Goal: Task Accomplishment & Management: Use online tool/utility

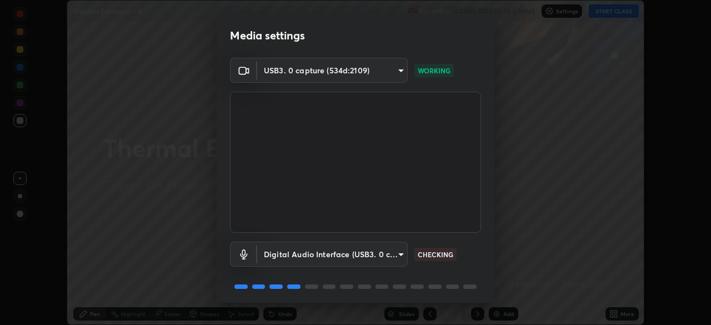
scroll to position [39, 0]
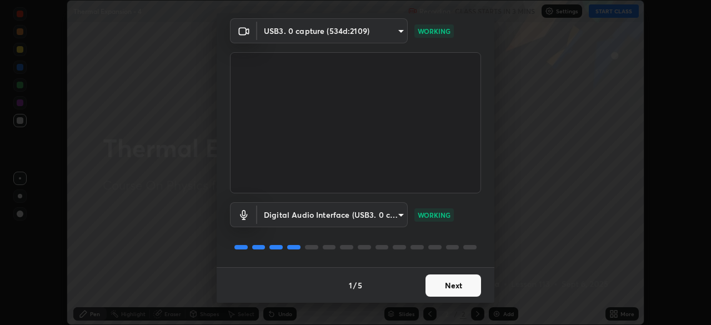
click at [456, 288] on button "Next" at bounding box center [454, 286] width 56 height 22
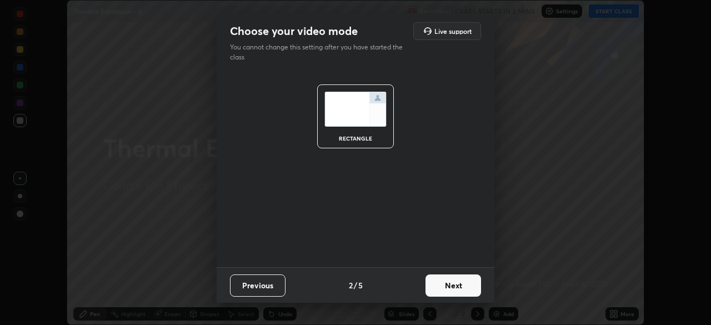
scroll to position [0, 0]
click at [458, 288] on button "Next" at bounding box center [454, 286] width 56 height 22
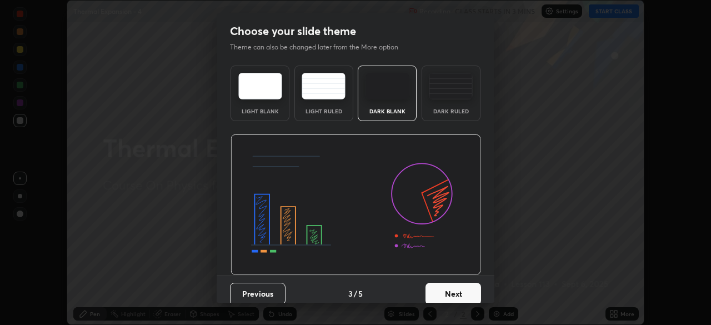
click at [465, 293] on button "Next" at bounding box center [454, 294] width 56 height 22
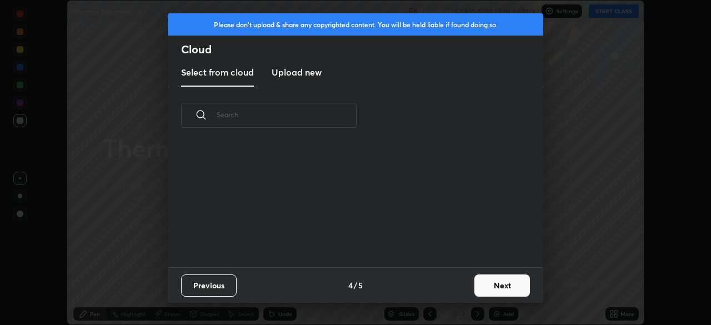
click at [485, 286] on button "Next" at bounding box center [503, 286] width 56 height 22
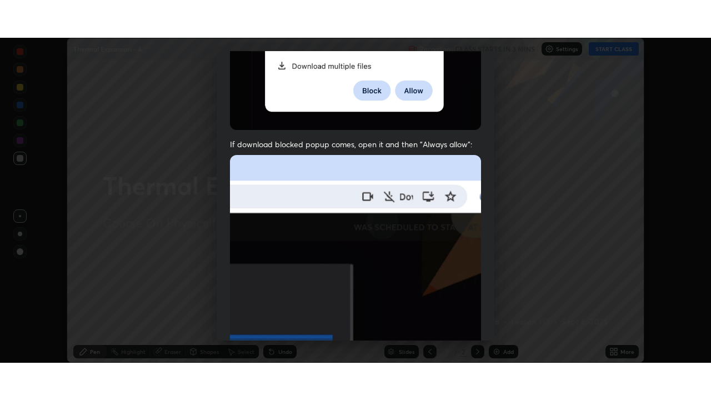
scroll to position [266, 0]
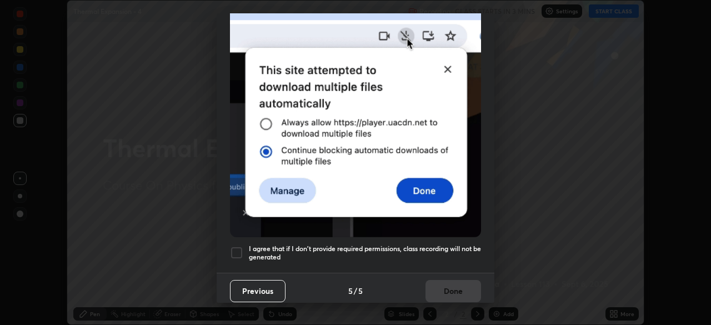
click at [238, 246] on div at bounding box center [236, 252] width 13 height 13
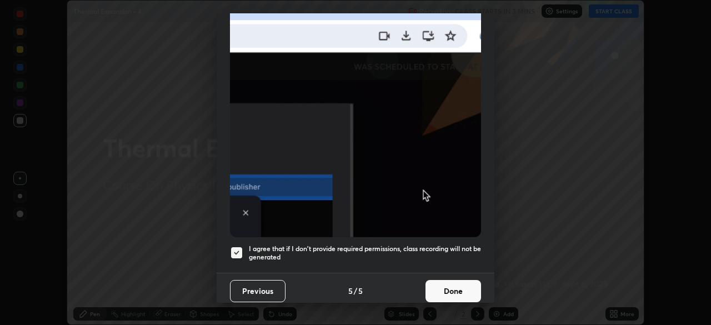
click at [450, 286] on button "Done" at bounding box center [454, 291] width 56 height 22
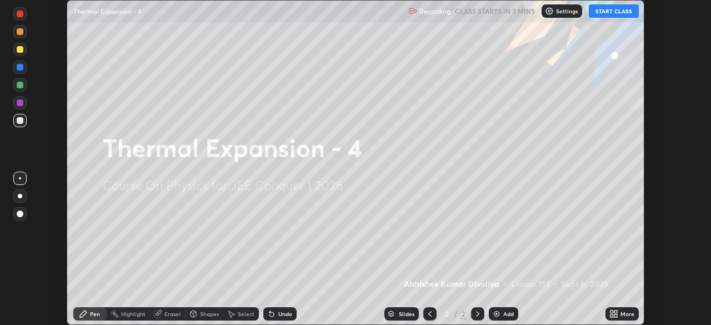
click at [616, 316] on icon at bounding box center [616, 316] width 3 height 3
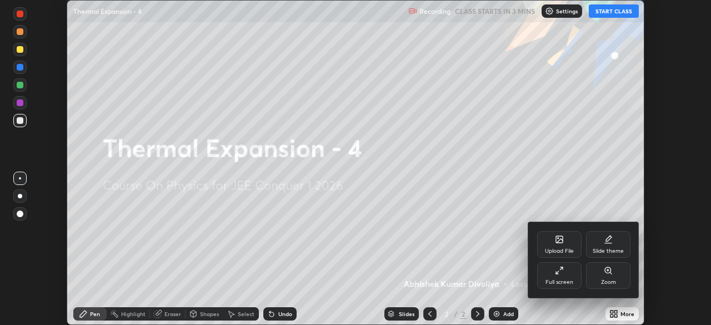
click at [565, 280] on div "Full screen" at bounding box center [560, 283] width 28 height 6
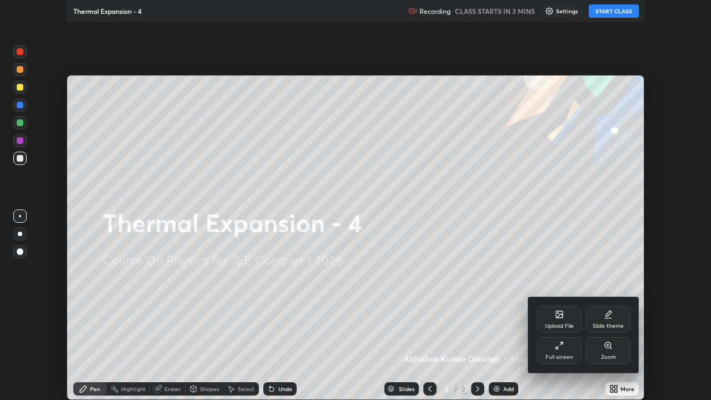
scroll to position [400, 711]
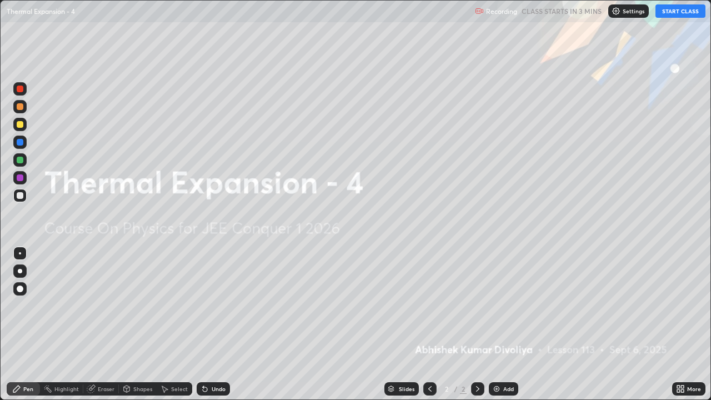
click at [681, 11] on button "START CLASS" at bounding box center [681, 10] width 50 height 13
click at [21, 287] on div at bounding box center [20, 289] width 7 height 7
click at [22, 125] on div at bounding box center [20, 124] width 7 height 7
click at [497, 325] on img at bounding box center [496, 389] width 9 height 9
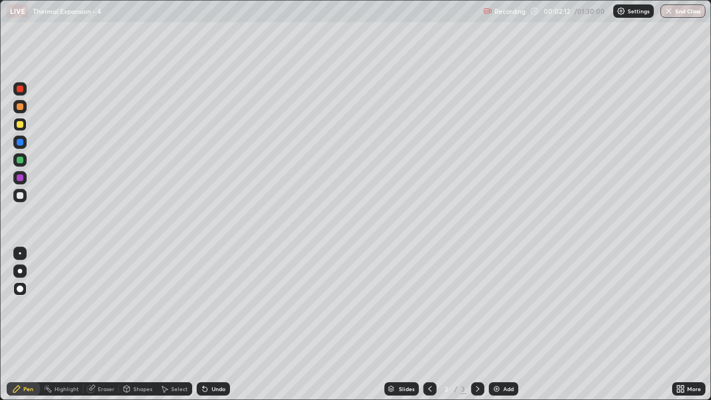
click at [137, 325] on div "Shapes" at bounding box center [142, 389] width 19 height 6
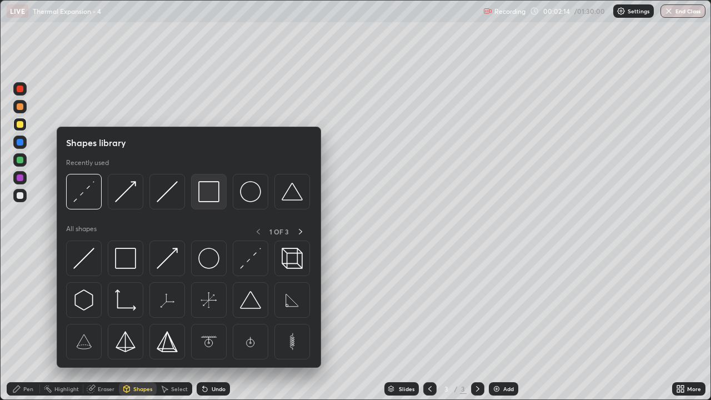
click at [204, 193] on img at bounding box center [208, 191] width 21 height 21
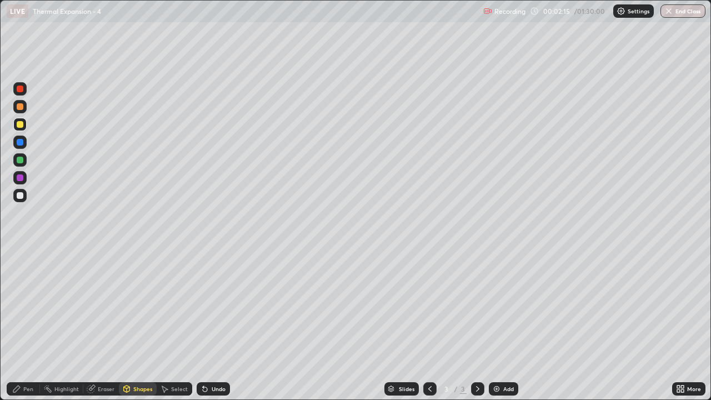
click at [18, 109] on div at bounding box center [20, 106] width 7 height 7
click at [20, 161] on div at bounding box center [20, 160] width 7 height 7
click at [142, 325] on div "Shapes" at bounding box center [142, 389] width 19 height 6
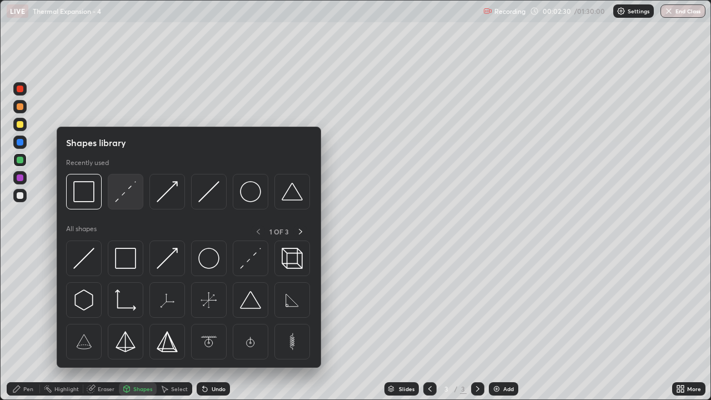
click at [133, 198] on img at bounding box center [125, 191] width 21 height 21
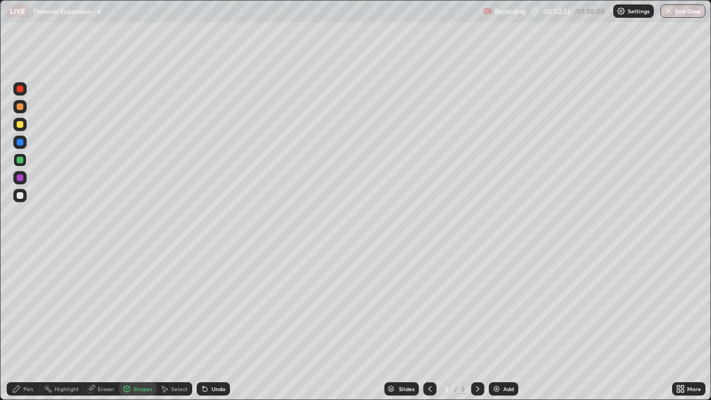
click at [20, 109] on div at bounding box center [20, 106] width 7 height 7
click at [20, 163] on div at bounding box center [20, 160] width 7 height 7
click at [29, 325] on div "Pen" at bounding box center [28, 389] width 10 height 6
click at [22, 107] on div at bounding box center [20, 106] width 7 height 7
click at [21, 126] on div at bounding box center [20, 124] width 7 height 7
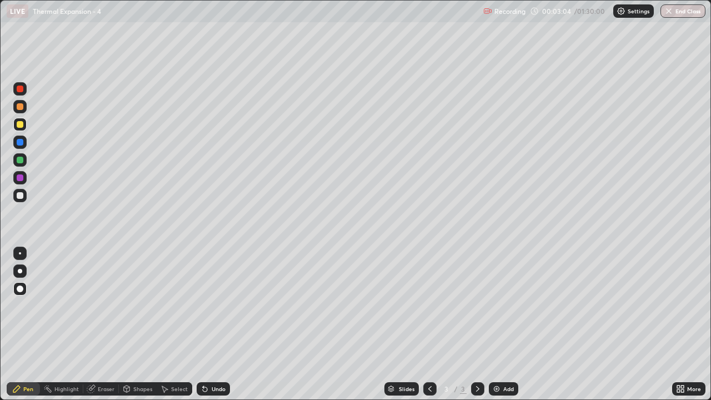
click at [136, 325] on div "Shapes" at bounding box center [142, 389] width 19 height 6
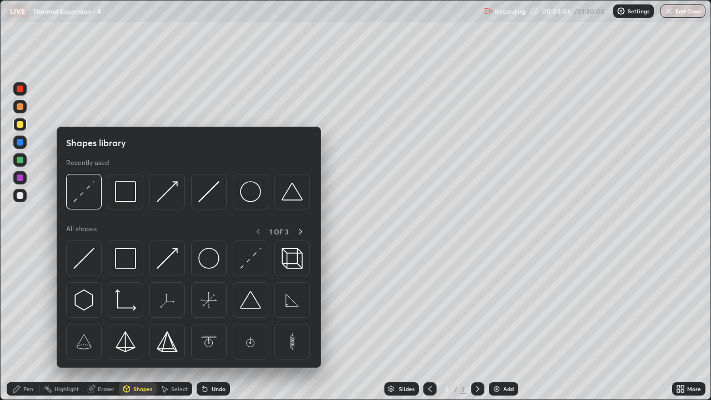
click at [32, 325] on div "Pen" at bounding box center [28, 389] width 10 height 6
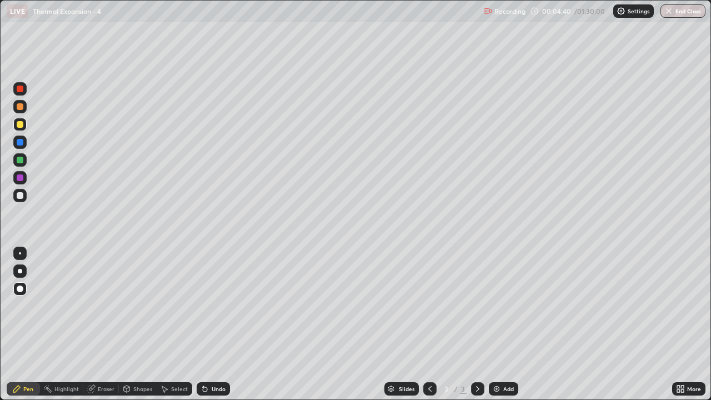
click at [21, 111] on div at bounding box center [19, 106] width 13 height 13
click at [22, 161] on div at bounding box center [20, 160] width 7 height 7
click at [17, 108] on div at bounding box center [20, 106] width 7 height 7
click at [22, 162] on div at bounding box center [20, 160] width 7 height 7
click at [18, 197] on div at bounding box center [20, 195] width 7 height 7
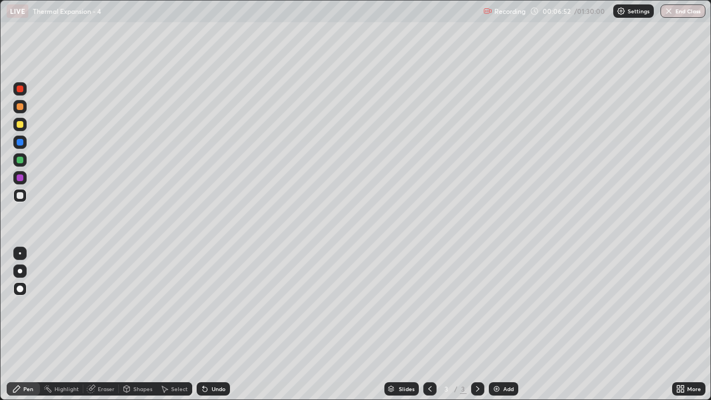
click at [21, 144] on div at bounding box center [20, 142] width 7 height 7
click at [19, 197] on div at bounding box center [20, 195] width 7 height 7
click at [20, 125] on div at bounding box center [20, 124] width 7 height 7
click at [136, 325] on div "Shapes" at bounding box center [142, 389] width 19 height 6
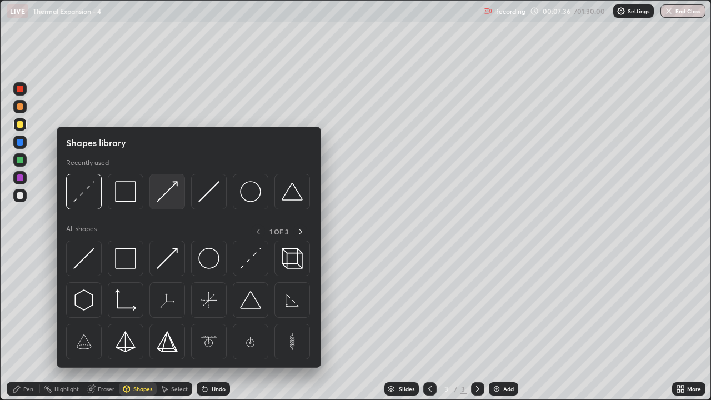
click at [167, 197] on img at bounding box center [167, 191] width 21 height 21
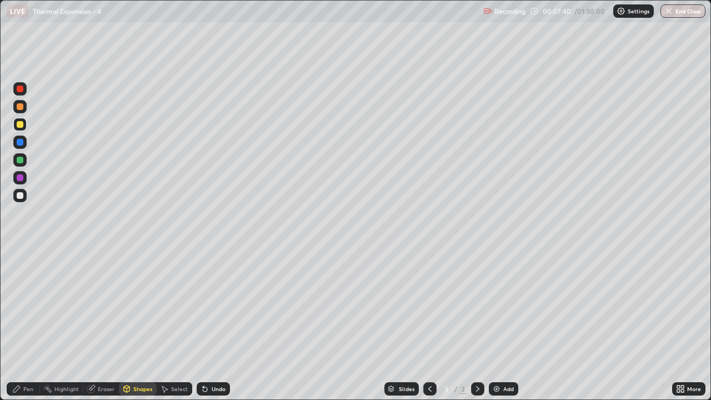
click at [26, 325] on div "Pen" at bounding box center [28, 389] width 10 height 6
click at [144, 325] on div "Shapes" at bounding box center [142, 389] width 19 height 6
click at [26, 325] on div "Pen" at bounding box center [28, 389] width 10 height 6
click at [20, 196] on div at bounding box center [20, 195] width 7 height 7
click at [21, 163] on div at bounding box center [20, 160] width 7 height 7
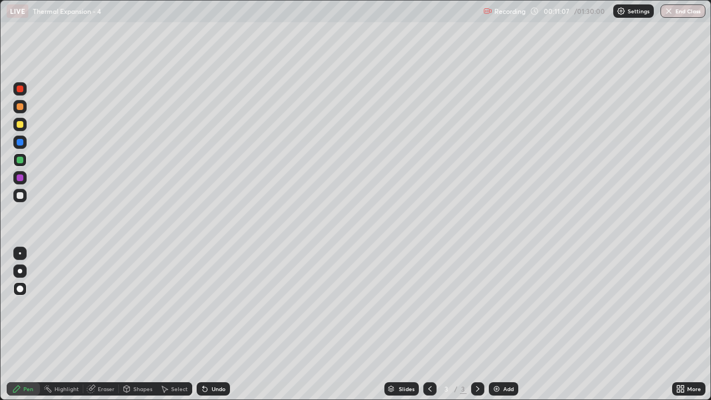
click at [16, 196] on div at bounding box center [19, 195] width 13 height 13
click at [496, 325] on img at bounding box center [496, 389] width 9 height 9
click at [429, 325] on icon at bounding box center [430, 389] width 9 height 9
click at [477, 325] on icon at bounding box center [477, 389] width 9 height 9
click at [424, 325] on div at bounding box center [429, 388] width 13 height 13
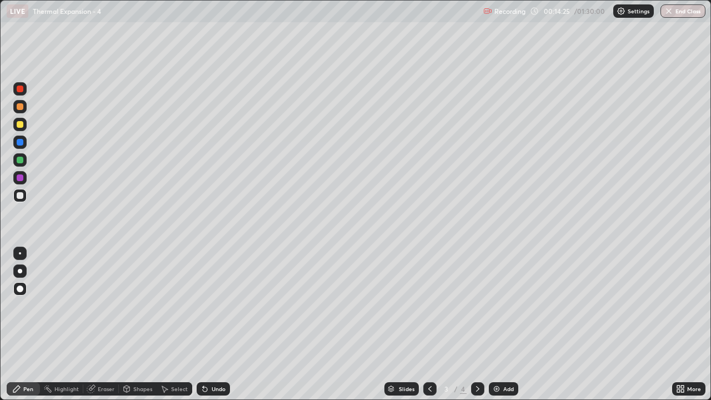
click at [477, 325] on icon at bounding box center [477, 389] width 3 height 6
click at [661, 8] on button "End Class" at bounding box center [683, 10] width 45 height 13
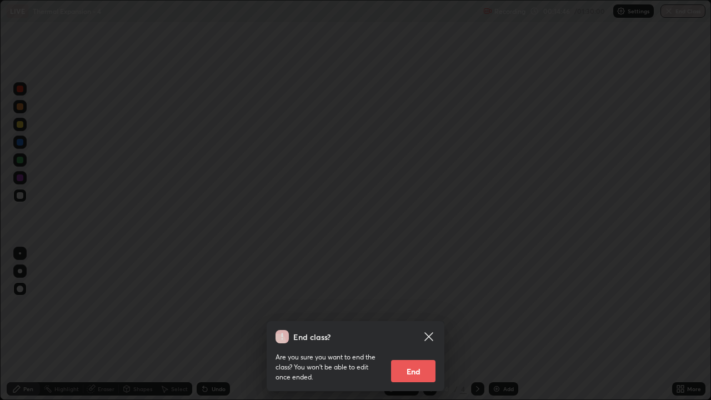
click at [427, 325] on icon at bounding box center [429, 336] width 8 height 8
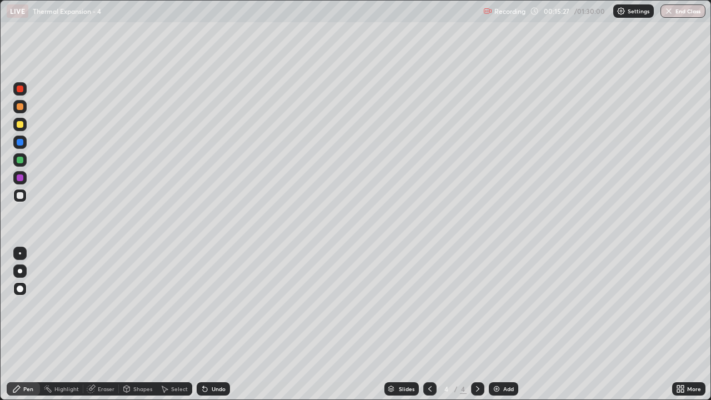
click at [501, 325] on div "Add" at bounding box center [503, 388] width 29 height 13
click at [23, 126] on div at bounding box center [20, 124] width 7 height 7
click at [21, 198] on div at bounding box center [20, 195] width 7 height 7
click at [138, 325] on div "Shapes" at bounding box center [142, 389] width 19 height 6
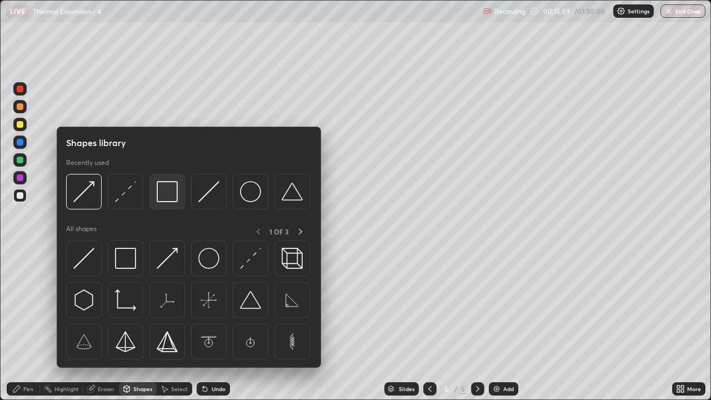
click at [169, 194] on img at bounding box center [167, 191] width 21 height 21
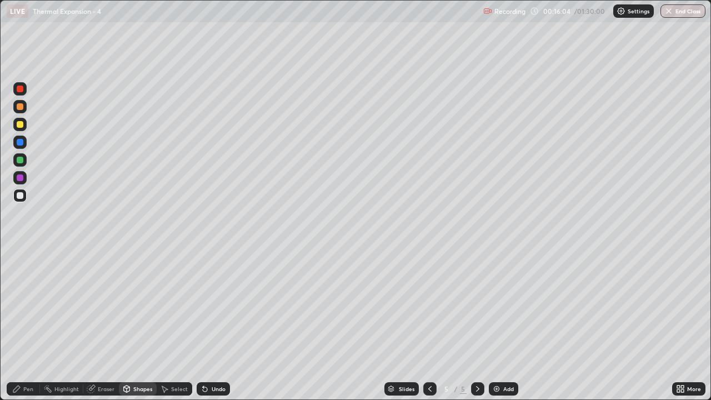
click at [136, 325] on div "Shapes" at bounding box center [138, 388] width 38 height 13
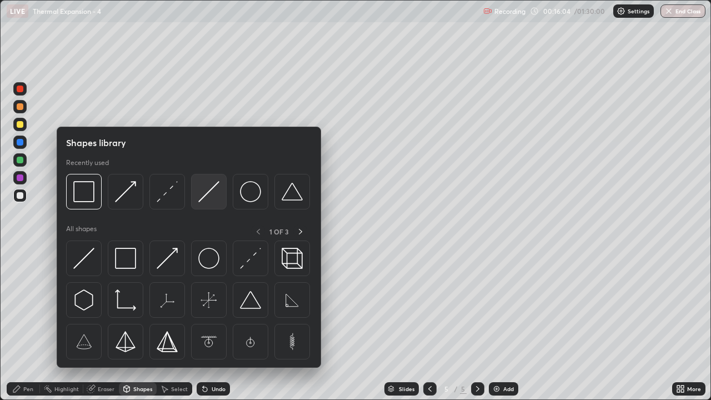
click at [205, 193] on img at bounding box center [208, 191] width 21 height 21
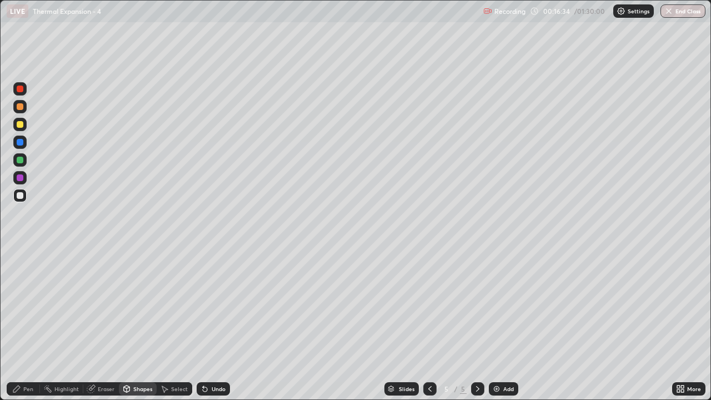
click at [21, 161] on div at bounding box center [20, 160] width 7 height 7
click at [142, 325] on div "Shapes" at bounding box center [142, 389] width 19 height 6
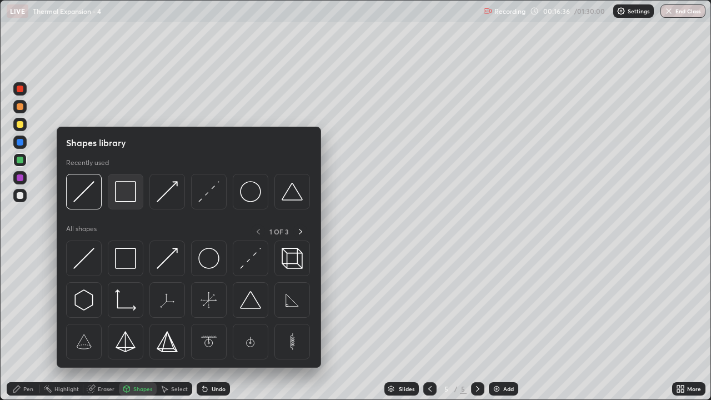
click at [126, 197] on img at bounding box center [125, 191] width 21 height 21
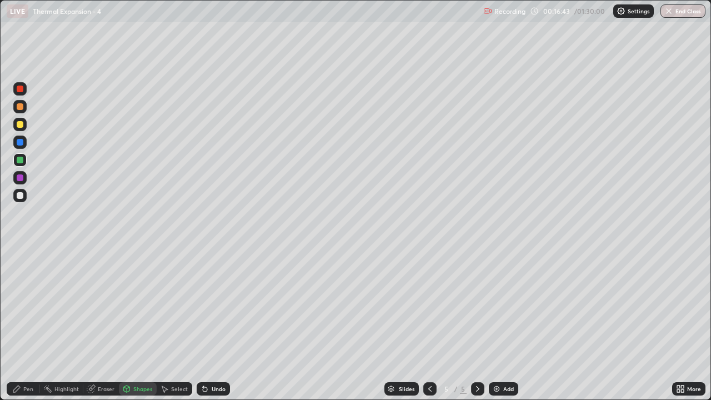
click at [28, 325] on div "Pen" at bounding box center [28, 389] width 10 height 6
click at [21, 123] on div at bounding box center [20, 124] width 7 height 7
click at [21, 179] on div at bounding box center [20, 177] width 7 height 7
click at [21, 197] on div at bounding box center [20, 195] width 7 height 7
click at [138, 325] on div "Shapes" at bounding box center [142, 389] width 19 height 6
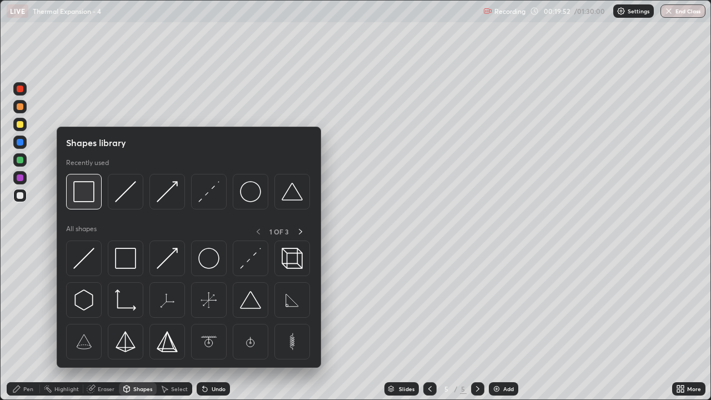
click at [86, 196] on img at bounding box center [83, 191] width 21 height 21
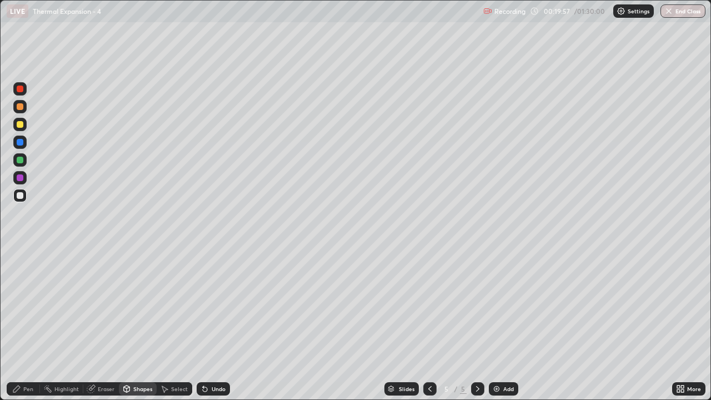
click at [138, 325] on div "Shapes" at bounding box center [142, 389] width 19 height 6
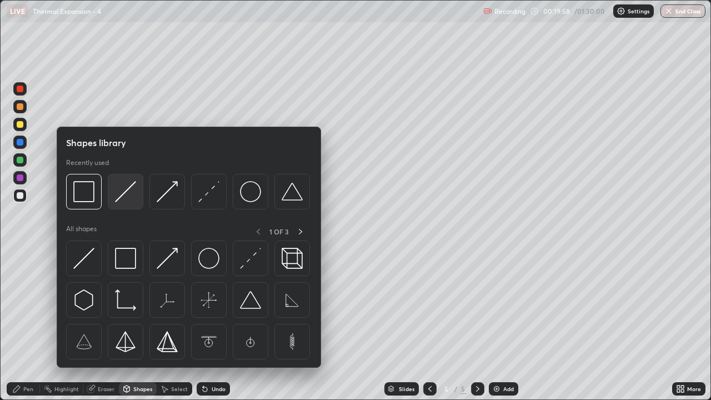
click at [124, 199] on img at bounding box center [125, 191] width 21 height 21
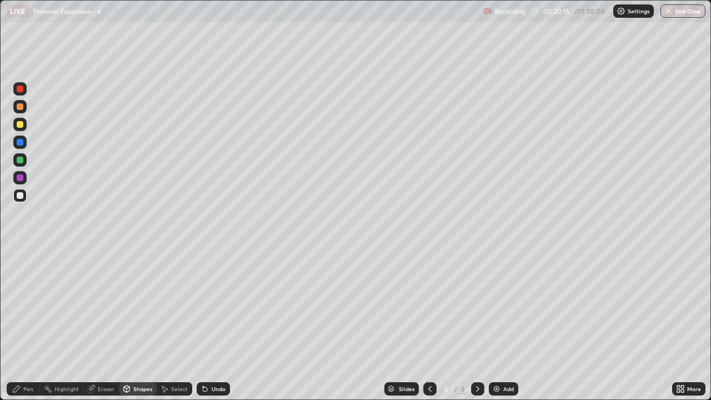
click at [23, 145] on div at bounding box center [19, 142] width 13 height 13
click at [33, 325] on div "Pen" at bounding box center [28, 389] width 10 height 6
click at [20, 196] on div at bounding box center [20, 195] width 7 height 7
click at [498, 325] on img at bounding box center [496, 389] width 9 height 9
click at [21, 124] on div at bounding box center [20, 124] width 7 height 7
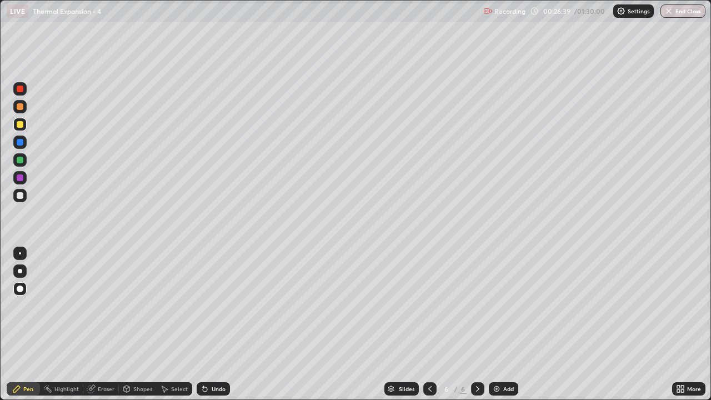
click at [22, 197] on div at bounding box center [20, 195] width 7 height 7
click at [20, 163] on div at bounding box center [20, 160] width 7 height 7
click at [19, 198] on div at bounding box center [20, 195] width 7 height 7
click at [499, 325] on img at bounding box center [496, 389] width 9 height 9
click at [18, 126] on div at bounding box center [20, 124] width 7 height 7
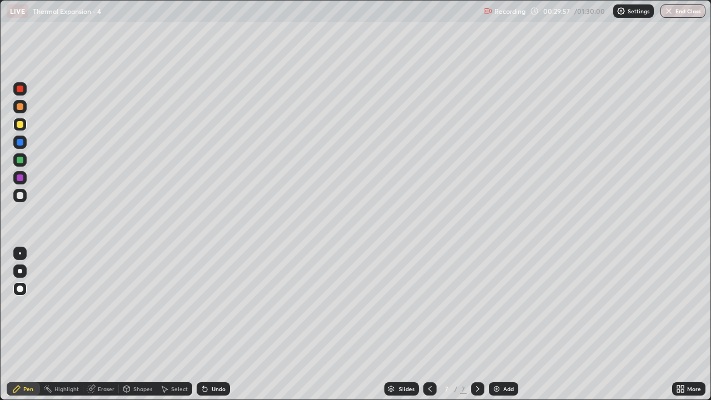
click at [139, 325] on div "Shapes" at bounding box center [142, 389] width 19 height 6
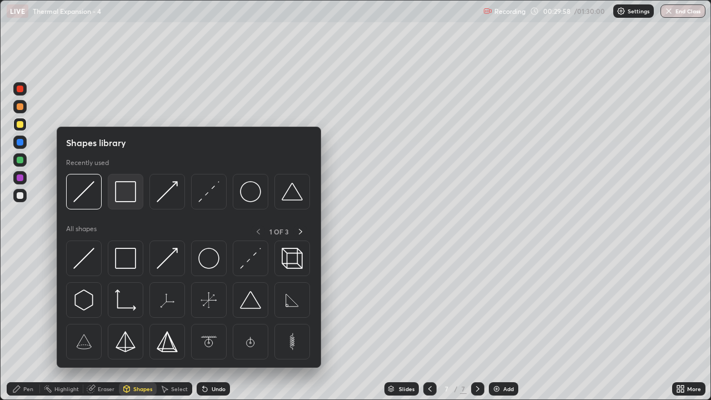
click at [127, 196] on img at bounding box center [125, 191] width 21 height 21
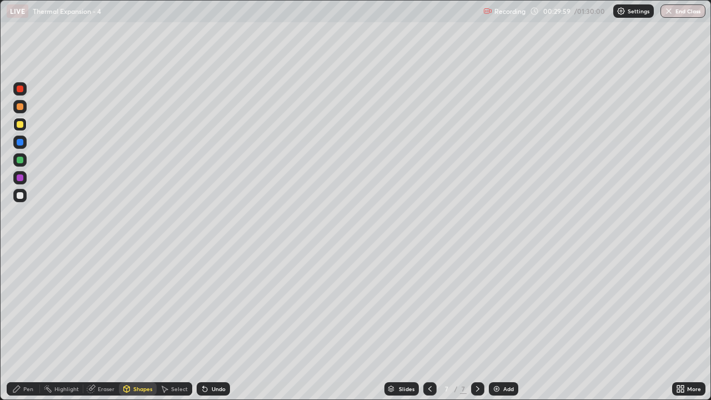
click at [19, 108] on div at bounding box center [20, 106] width 7 height 7
click at [22, 198] on div at bounding box center [20, 195] width 7 height 7
click at [31, 325] on div "Pen" at bounding box center [28, 389] width 10 height 6
click at [21, 111] on div at bounding box center [19, 106] width 13 height 13
click at [20, 196] on div at bounding box center [20, 195] width 7 height 7
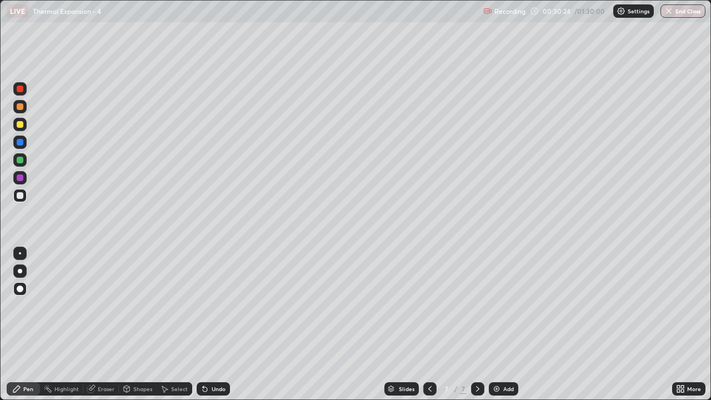
click at [20, 163] on div at bounding box center [20, 160] width 7 height 7
click at [21, 178] on div at bounding box center [20, 177] width 7 height 7
click at [17, 197] on div at bounding box center [20, 195] width 7 height 7
click at [17, 127] on div at bounding box center [19, 124] width 13 height 13
click at [19, 196] on div at bounding box center [20, 195] width 7 height 7
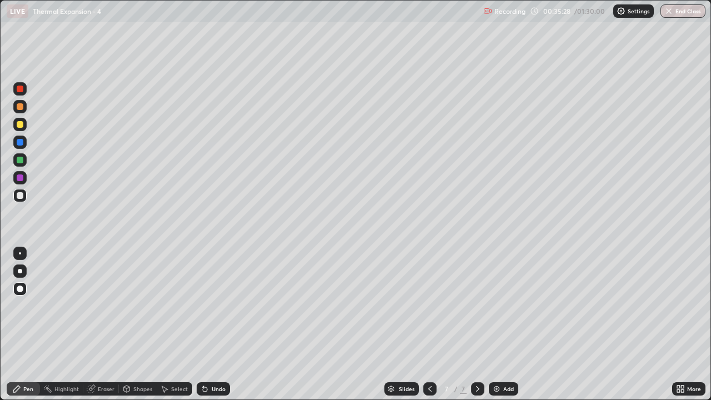
click at [21, 160] on div at bounding box center [20, 160] width 7 height 7
click at [498, 325] on div "Add" at bounding box center [503, 388] width 29 height 13
click at [20, 123] on div at bounding box center [20, 124] width 7 height 7
click at [24, 196] on div at bounding box center [19, 195] width 13 height 13
click at [19, 176] on div at bounding box center [20, 177] width 7 height 7
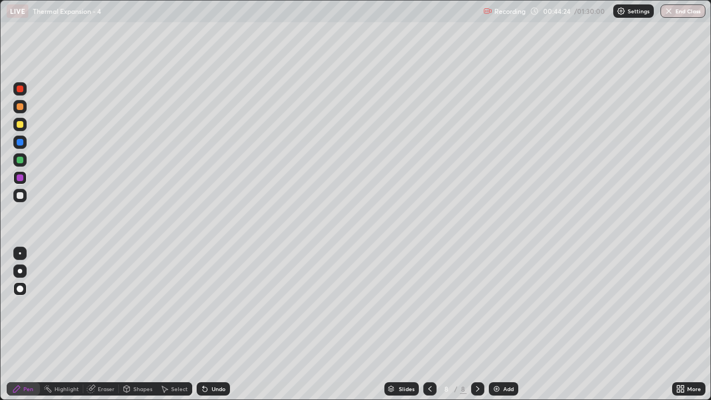
click at [19, 126] on div at bounding box center [20, 124] width 7 height 7
click at [497, 325] on img at bounding box center [496, 389] width 9 height 9
click at [140, 325] on div "Shapes" at bounding box center [142, 389] width 19 height 6
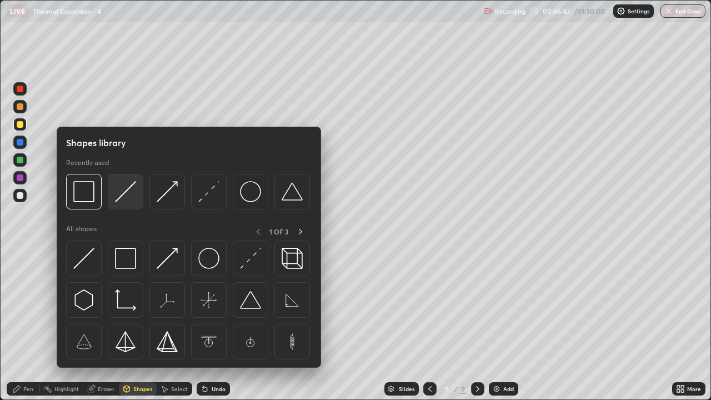
click at [126, 199] on img at bounding box center [125, 191] width 21 height 21
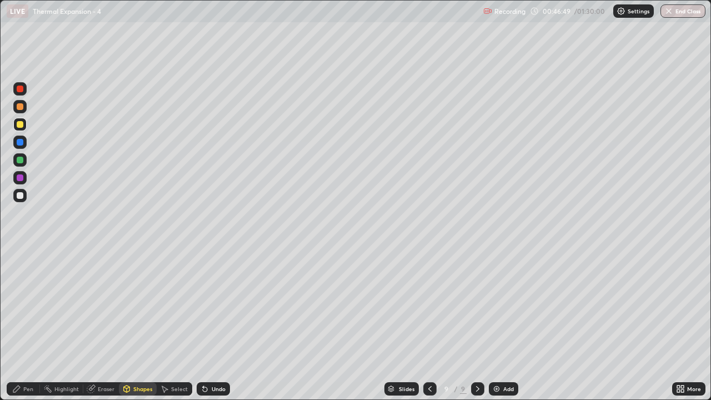
click at [21, 198] on div at bounding box center [20, 195] width 7 height 7
click at [140, 325] on div "Shapes" at bounding box center [142, 389] width 19 height 6
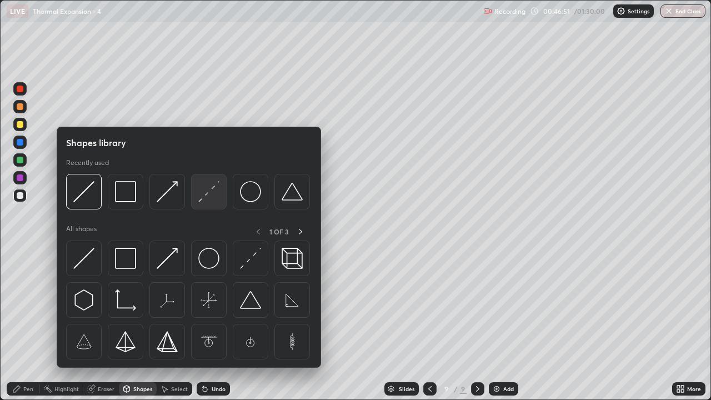
click at [210, 199] on img at bounding box center [208, 191] width 21 height 21
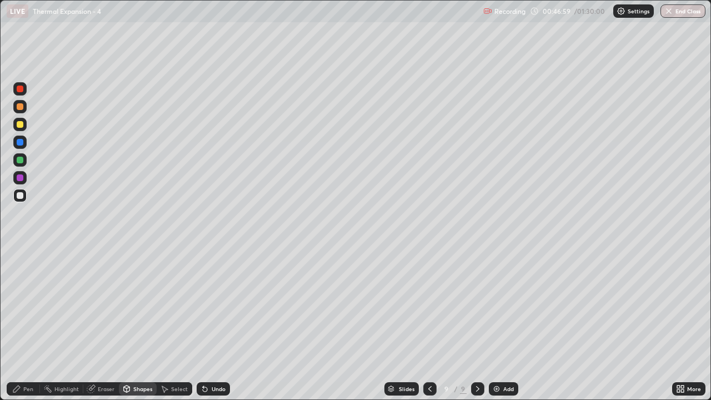
click at [27, 325] on div "Pen" at bounding box center [28, 389] width 10 height 6
click at [20, 161] on div at bounding box center [20, 160] width 7 height 7
click at [19, 196] on div at bounding box center [20, 195] width 7 height 7
click at [21, 178] on div at bounding box center [20, 177] width 7 height 7
click at [22, 196] on div at bounding box center [20, 195] width 7 height 7
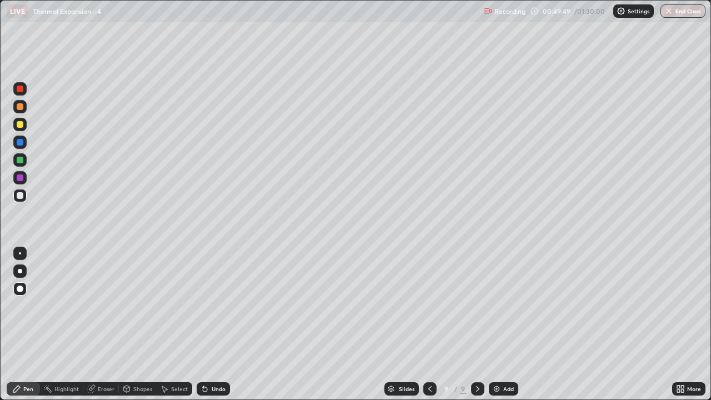
click at [21, 162] on div at bounding box center [20, 160] width 7 height 7
click at [21, 126] on div at bounding box center [20, 124] width 7 height 7
click at [20, 195] on div at bounding box center [20, 195] width 7 height 7
click at [19, 162] on div at bounding box center [20, 160] width 7 height 7
click at [22, 196] on div at bounding box center [20, 195] width 7 height 7
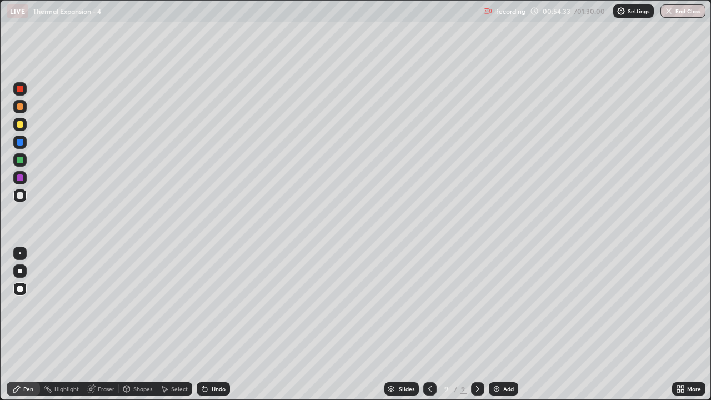
click at [207, 325] on icon at bounding box center [205, 389] width 9 height 9
click at [497, 325] on img at bounding box center [496, 389] width 9 height 9
click at [21, 125] on div at bounding box center [20, 124] width 7 height 7
click at [22, 197] on div at bounding box center [20, 195] width 7 height 7
click at [20, 161] on div at bounding box center [20, 160] width 7 height 7
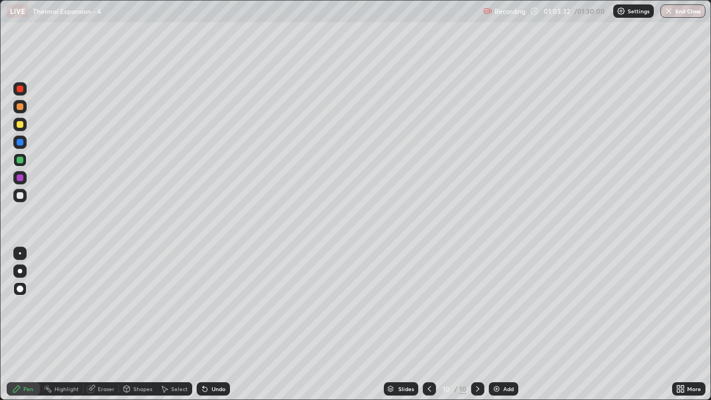
click at [215, 325] on div "Undo" at bounding box center [219, 389] width 14 height 6
click at [216, 325] on div "Undo" at bounding box center [219, 389] width 14 height 6
click at [214, 325] on div "Undo" at bounding box center [213, 388] width 33 height 13
click at [213, 325] on div "Undo" at bounding box center [213, 388] width 33 height 13
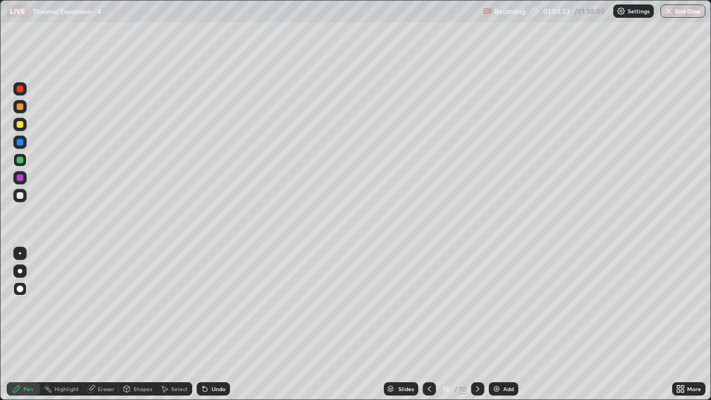
click at [213, 325] on div "Undo" at bounding box center [213, 388] width 33 height 13
click at [20, 126] on div at bounding box center [20, 124] width 7 height 7
click at [25, 164] on div at bounding box center [19, 159] width 13 height 13
click at [20, 195] on div at bounding box center [20, 195] width 7 height 7
click at [20, 162] on div at bounding box center [20, 160] width 7 height 7
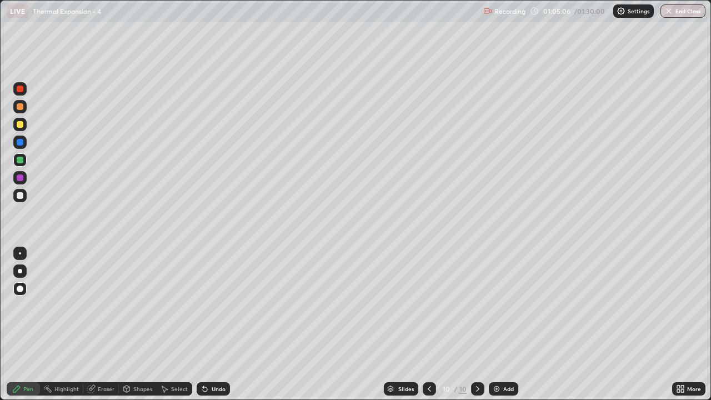
click at [103, 325] on div "Eraser" at bounding box center [106, 389] width 17 height 6
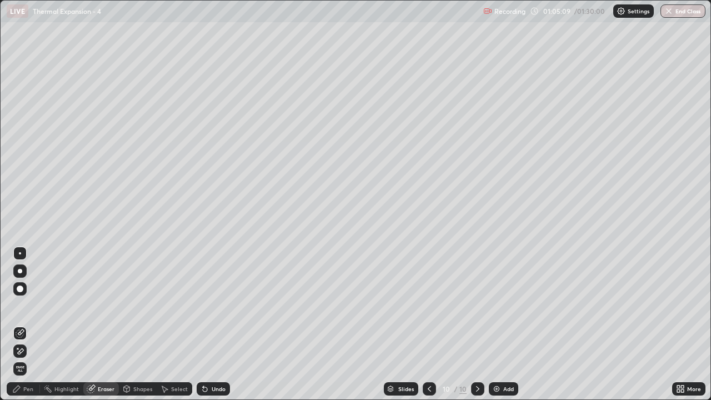
click at [35, 325] on div "Pen" at bounding box center [23, 388] width 33 height 13
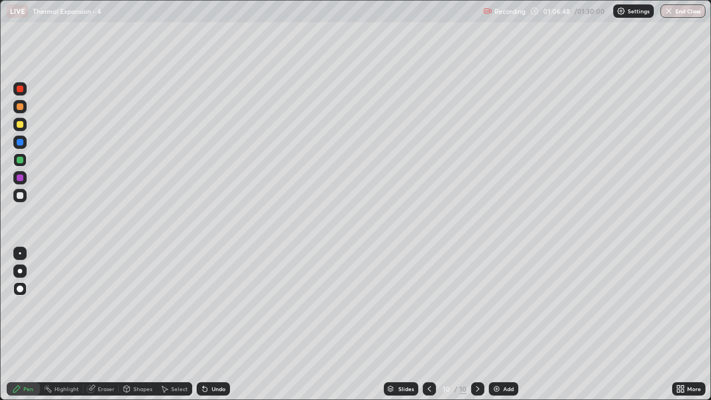
click at [496, 325] on img at bounding box center [496, 389] width 9 height 9
click at [21, 124] on div at bounding box center [20, 124] width 7 height 7
click at [139, 325] on div "Shapes" at bounding box center [142, 389] width 19 height 6
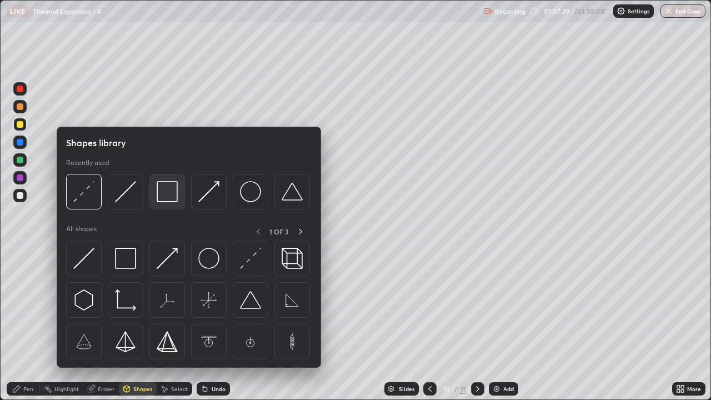
click at [162, 195] on img at bounding box center [167, 191] width 21 height 21
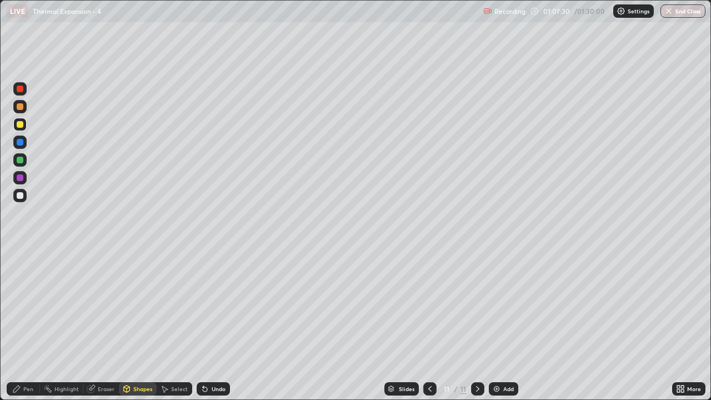
click at [21, 197] on div at bounding box center [20, 195] width 7 height 7
click at [28, 325] on div "Pen" at bounding box center [28, 389] width 10 height 6
click at [22, 160] on div at bounding box center [20, 160] width 7 height 7
click at [140, 325] on div "Shapes" at bounding box center [142, 389] width 19 height 6
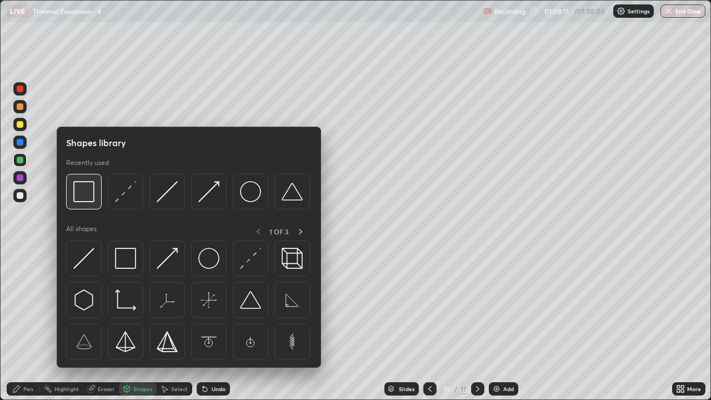
click at [89, 196] on img at bounding box center [83, 191] width 21 height 21
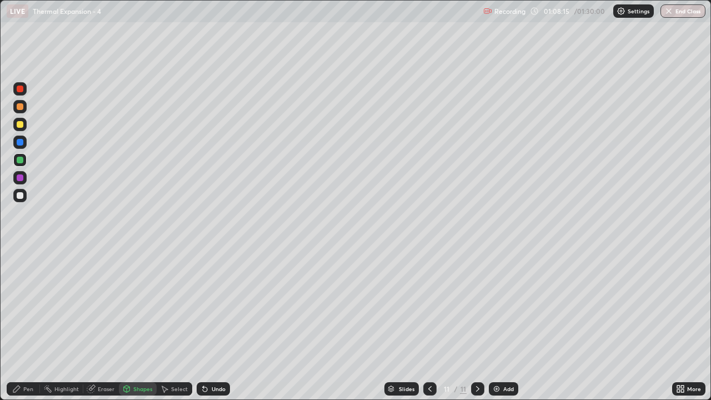
click at [135, 325] on div "Shapes" at bounding box center [142, 389] width 19 height 6
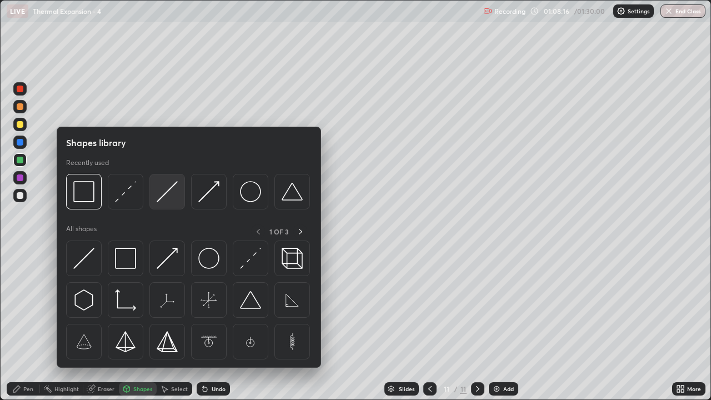
click at [162, 196] on img at bounding box center [167, 191] width 21 height 21
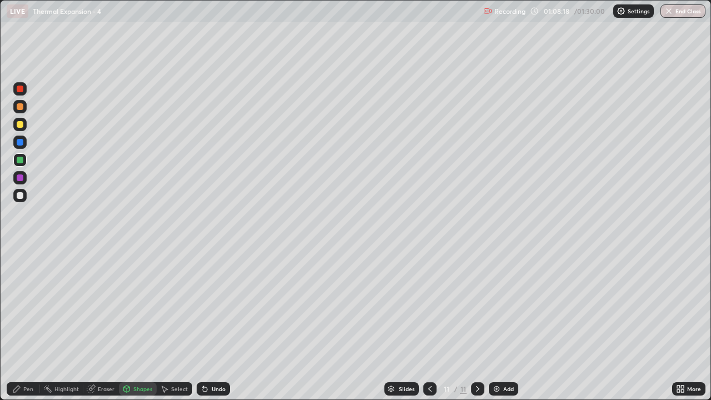
click at [22, 197] on div at bounding box center [20, 195] width 7 height 7
click at [28, 325] on div "Pen" at bounding box center [28, 389] width 10 height 6
click at [22, 125] on div at bounding box center [20, 124] width 7 height 7
click at [220, 325] on div "Undo" at bounding box center [219, 389] width 14 height 6
click at [218, 325] on div "Undo" at bounding box center [219, 389] width 14 height 6
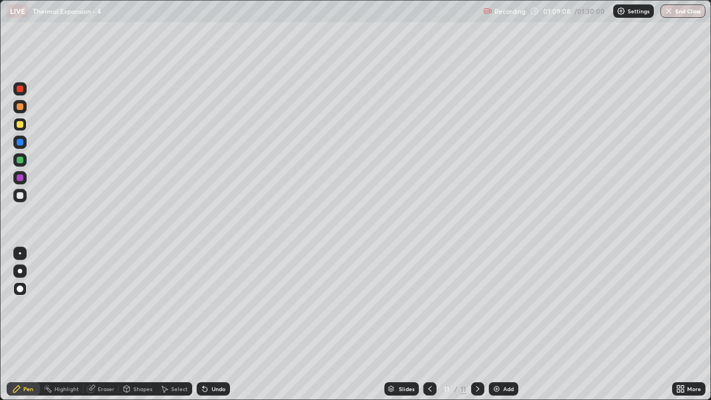
click at [220, 325] on div "Undo" at bounding box center [219, 389] width 14 height 6
click at [222, 325] on div "Undo" at bounding box center [219, 389] width 14 height 6
click at [22, 194] on div at bounding box center [20, 195] width 7 height 7
click at [503, 325] on div "Add" at bounding box center [508, 389] width 11 height 6
click at [507, 325] on div "Add" at bounding box center [508, 389] width 11 height 6
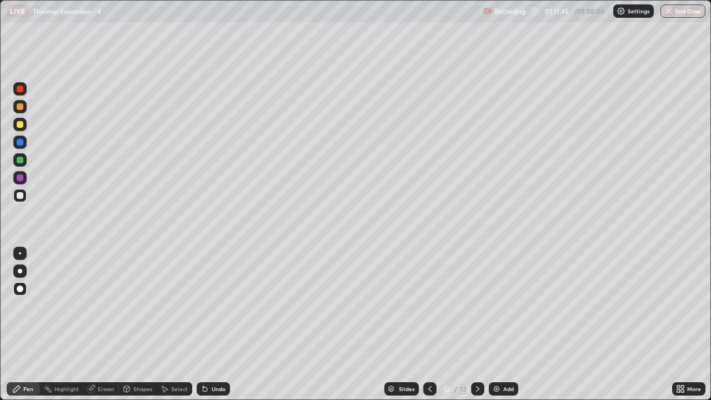
click at [507, 325] on div "Add" at bounding box center [508, 389] width 11 height 6
click at [427, 325] on icon at bounding box center [430, 389] width 9 height 9
click at [431, 325] on div at bounding box center [429, 388] width 13 height 13
click at [424, 325] on div at bounding box center [429, 388] width 13 height 13
click at [103, 325] on div "Eraser" at bounding box center [106, 389] width 17 height 6
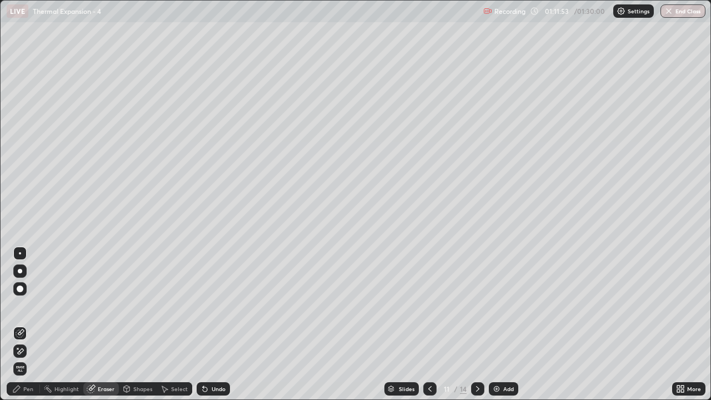
click at [29, 325] on div "Pen" at bounding box center [28, 389] width 10 height 6
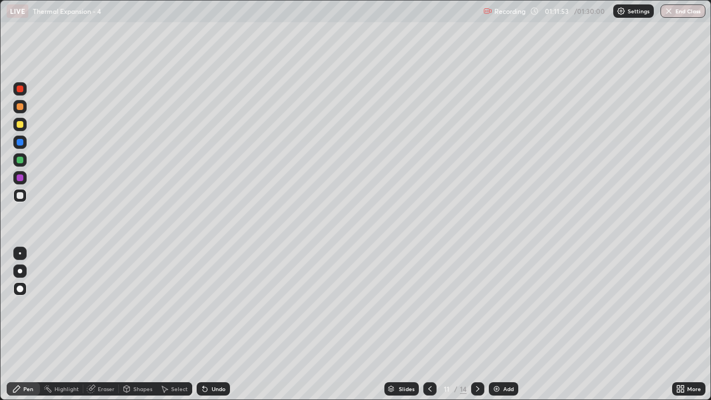
click at [21, 159] on div at bounding box center [20, 160] width 7 height 7
click at [21, 127] on div at bounding box center [20, 124] width 7 height 7
click at [21, 107] on div at bounding box center [20, 106] width 7 height 7
click at [497, 325] on img at bounding box center [496, 389] width 9 height 9
click at [20, 197] on div at bounding box center [20, 195] width 7 height 7
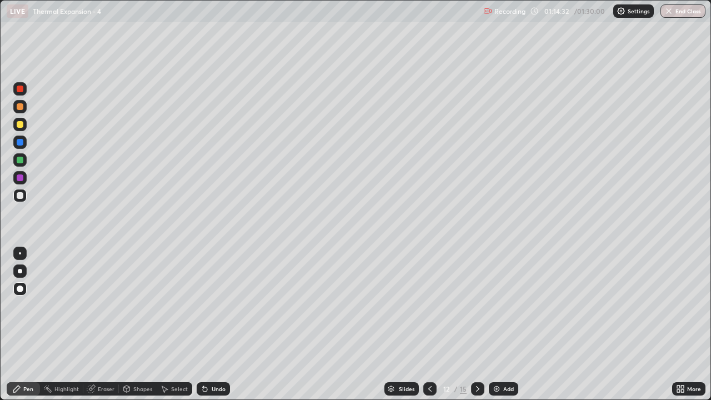
click at [20, 163] on div at bounding box center [20, 160] width 7 height 7
click at [429, 325] on icon at bounding box center [430, 389] width 9 height 9
click at [477, 325] on icon at bounding box center [477, 389] width 9 height 9
click at [22, 126] on div at bounding box center [20, 124] width 7 height 7
click at [20, 161] on div at bounding box center [20, 160] width 7 height 7
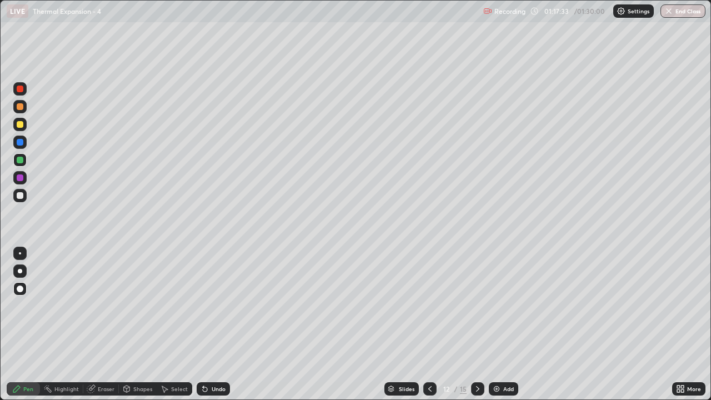
click at [22, 194] on div at bounding box center [20, 195] width 7 height 7
click at [19, 160] on div at bounding box center [20, 160] width 7 height 7
click at [23, 127] on div at bounding box center [19, 124] width 13 height 13
click at [22, 106] on div at bounding box center [20, 106] width 7 height 7
click at [20, 197] on div at bounding box center [20, 195] width 7 height 7
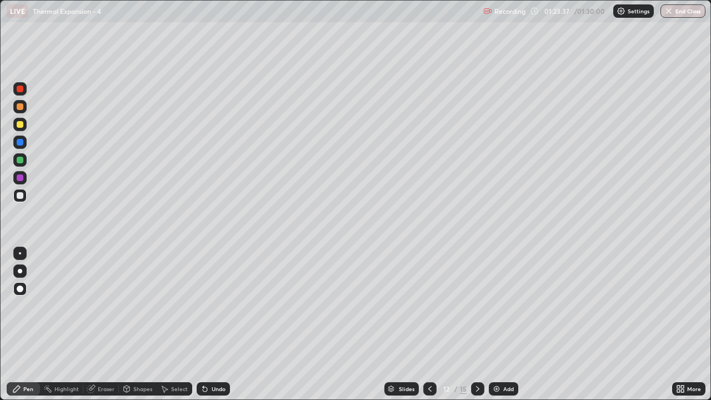
click at [477, 325] on icon at bounding box center [477, 389] width 3 height 6
click at [22, 126] on div at bounding box center [20, 124] width 7 height 7
click at [143, 325] on div "Shapes" at bounding box center [142, 389] width 19 height 6
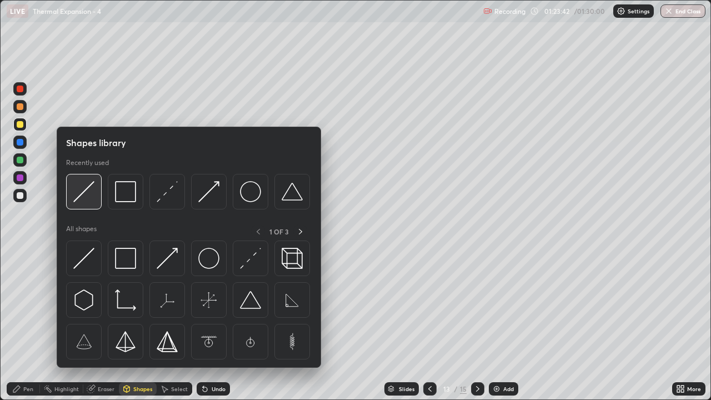
click at [93, 197] on img at bounding box center [83, 191] width 21 height 21
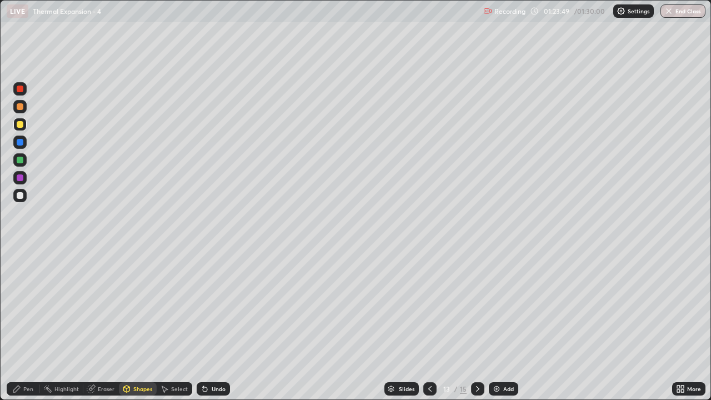
click at [22, 108] on div at bounding box center [20, 106] width 7 height 7
click at [19, 162] on div at bounding box center [20, 160] width 7 height 7
click at [22, 197] on div at bounding box center [20, 195] width 7 height 7
click at [35, 325] on div "Pen" at bounding box center [23, 388] width 33 height 13
click at [23, 126] on div at bounding box center [20, 124] width 7 height 7
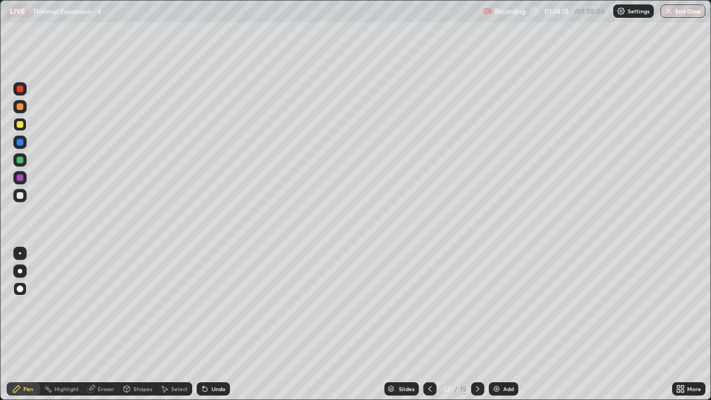
click at [21, 195] on div at bounding box center [20, 195] width 7 height 7
click at [19, 160] on div at bounding box center [20, 160] width 7 height 7
click at [216, 325] on div "Undo" at bounding box center [219, 389] width 14 height 6
click at [209, 325] on div "Undo" at bounding box center [213, 388] width 33 height 13
click at [217, 325] on div "Undo" at bounding box center [219, 389] width 14 height 6
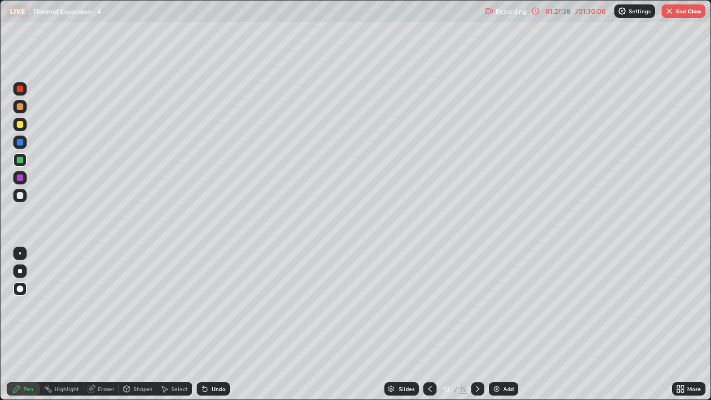
click at [18, 183] on div at bounding box center [19, 177] width 13 height 13
click at [212, 325] on div "Undo" at bounding box center [219, 389] width 14 height 6
click at [213, 325] on div "Undo" at bounding box center [219, 389] width 14 height 6
click at [215, 325] on div "Undo" at bounding box center [219, 389] width 14 height 6
click at [213, 325] on div "Undo" at bounding box center [219, 389] width 14 height 6
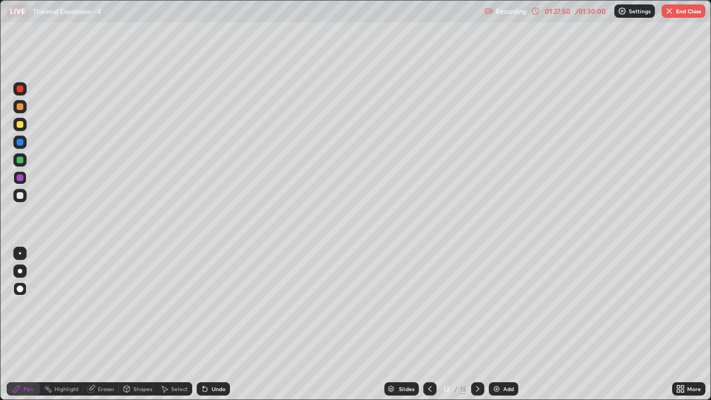
click at [214, 325] on div "Undo" at bounding box center [213, 388] width 33 height 13
click at [218, 325] on div "Undo" at bounding box center [213, 388] width 33 height 13
click at [217, 325] on div "Undo" at bounding box center [219, 389] width 14 height 6
click at [21, 109] on div at bounding box center [20, 106] width 7 height 7
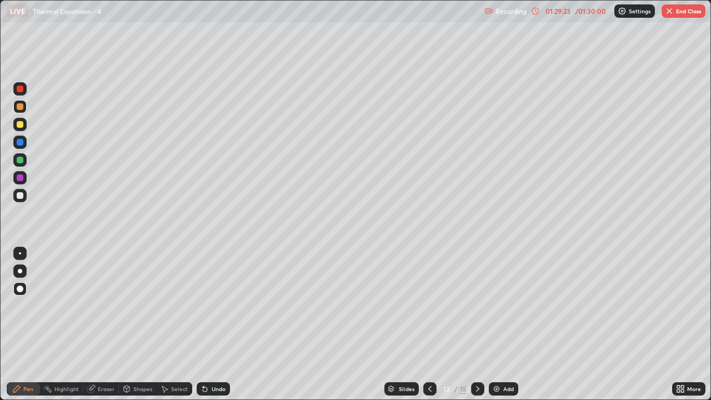
click at [17, 161] on div at bounding box center [20, 160] width 7 height 7
click at [19, 108] on div at bounding box center [20, 106] width 7 height 7
click at [19, 143] on div at bounding box center [20, 142] width 7 height 7
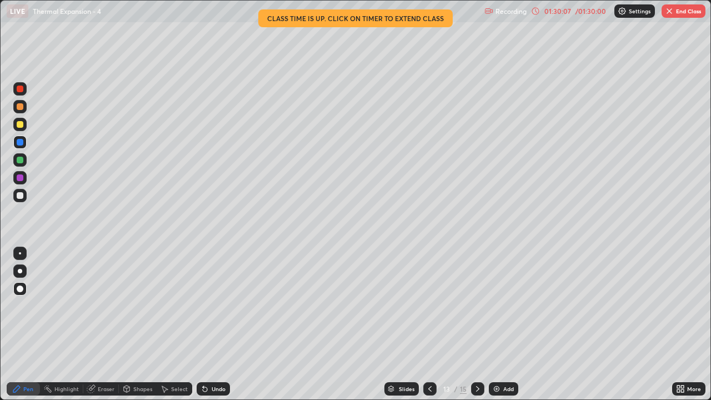
click at [17, 177] on div at bounding box center [20, 177] width 7 height 7
click at [22, 126] on div at bounding box center [20, 124] width 7 height 7
click at [688, 13] on button "End Class" at bounding box center [684, 10] width 44 height 13
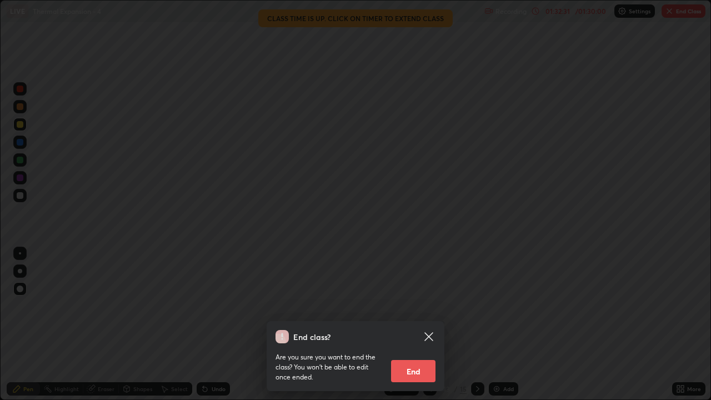
click at [419, 325] on button "End" at bounding box center [413, 371] width 44 height 22
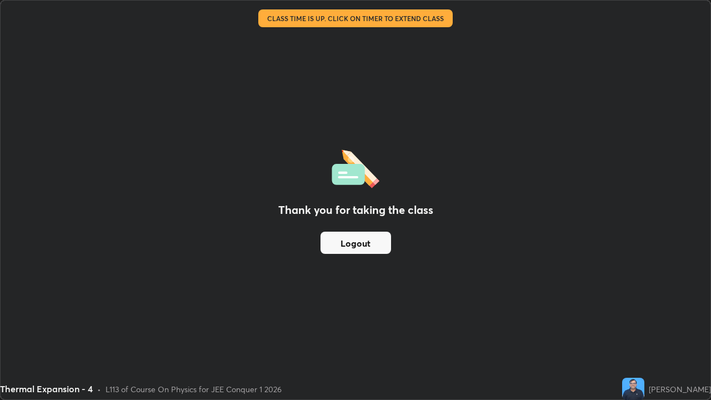
click at [344, 240] on button "Logout" at bounding box center [356, 243] width 71 height 22
